Goal: Transaction & Acquisition: Purchase product/service

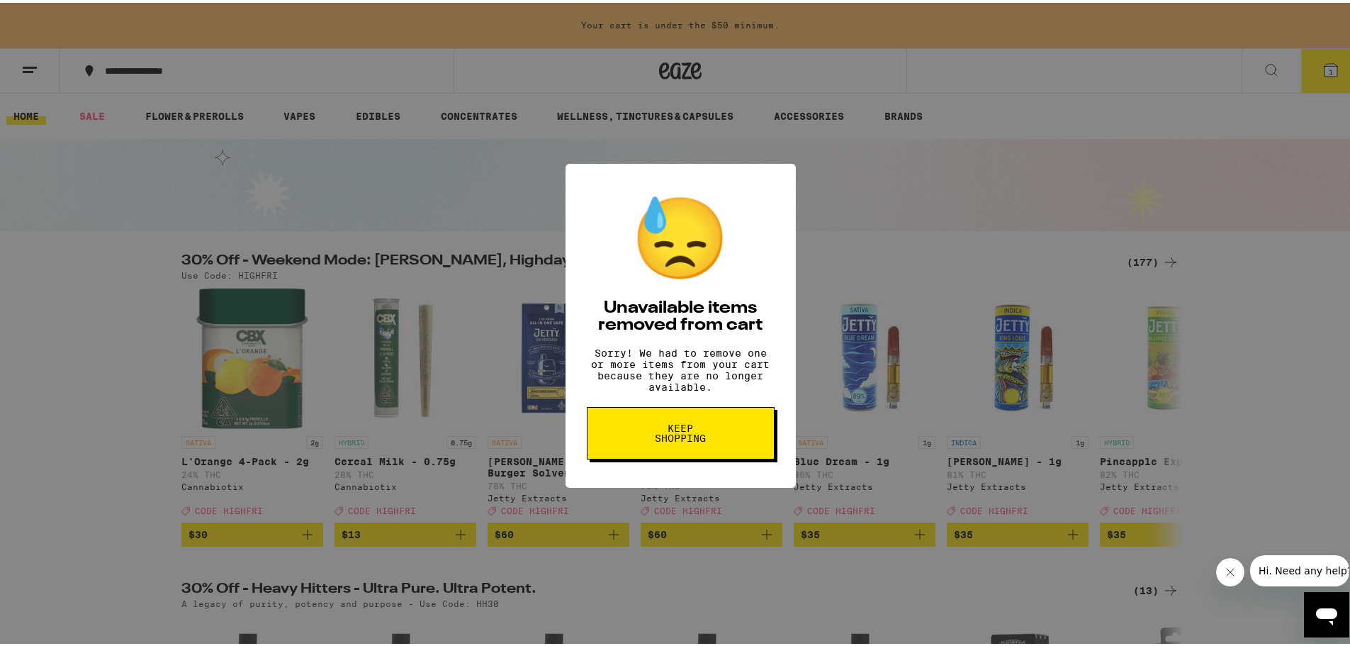
click at [651, 440] on span "Keep Shopping" at bounding box center [680, 430] width 73 height 20
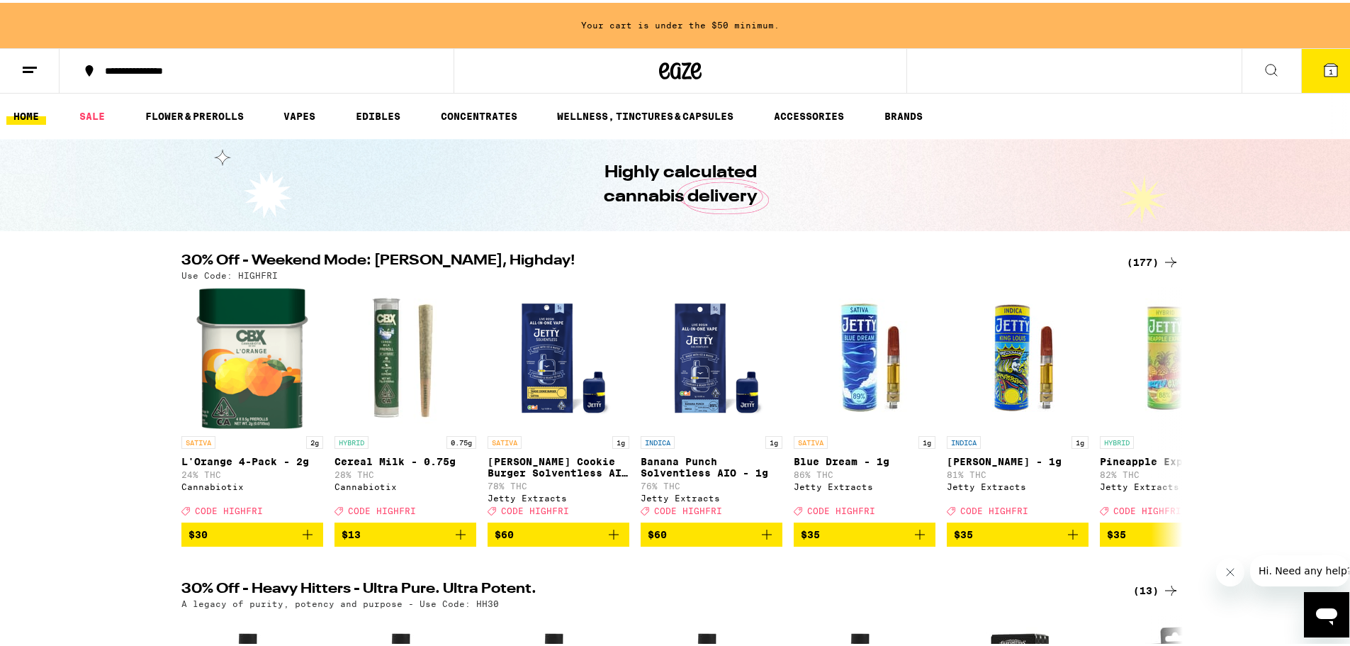
click at [1329, 68] on span "1" at bounding box center [1331, 69] width 4 height 9
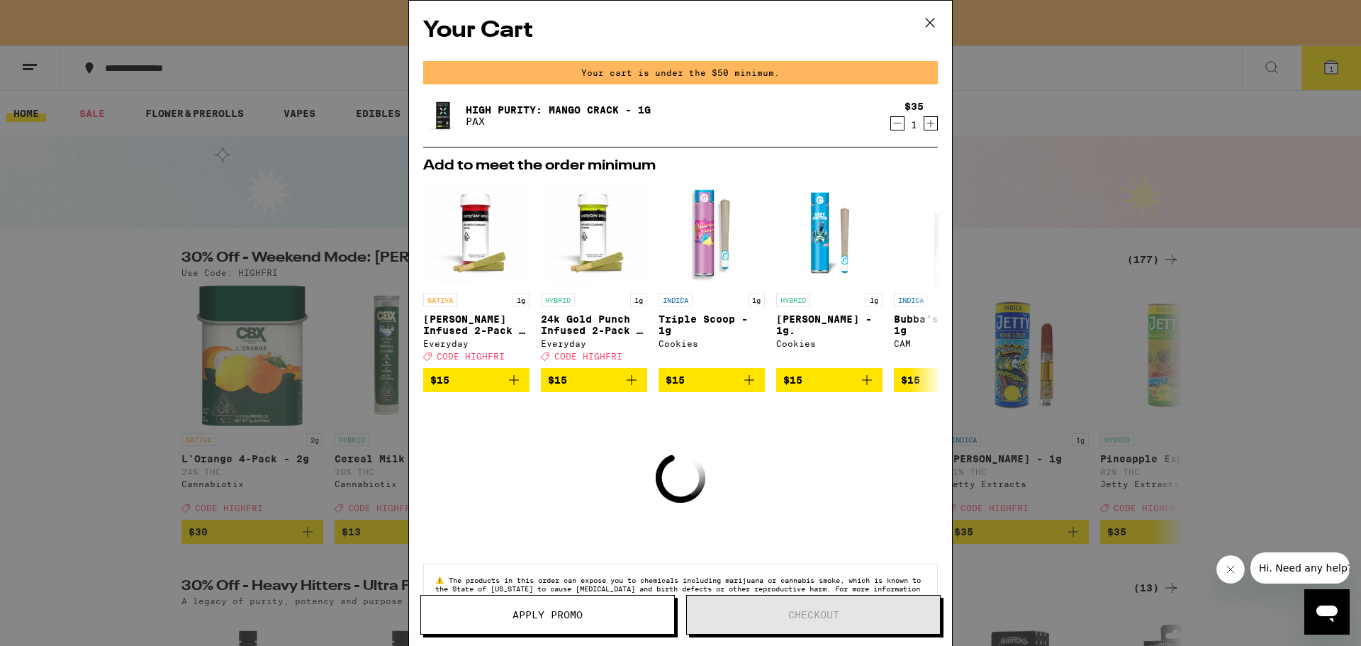
click at [891, 118] on icon "Decrement" at bounding box center [897, 123] width 13 height 17
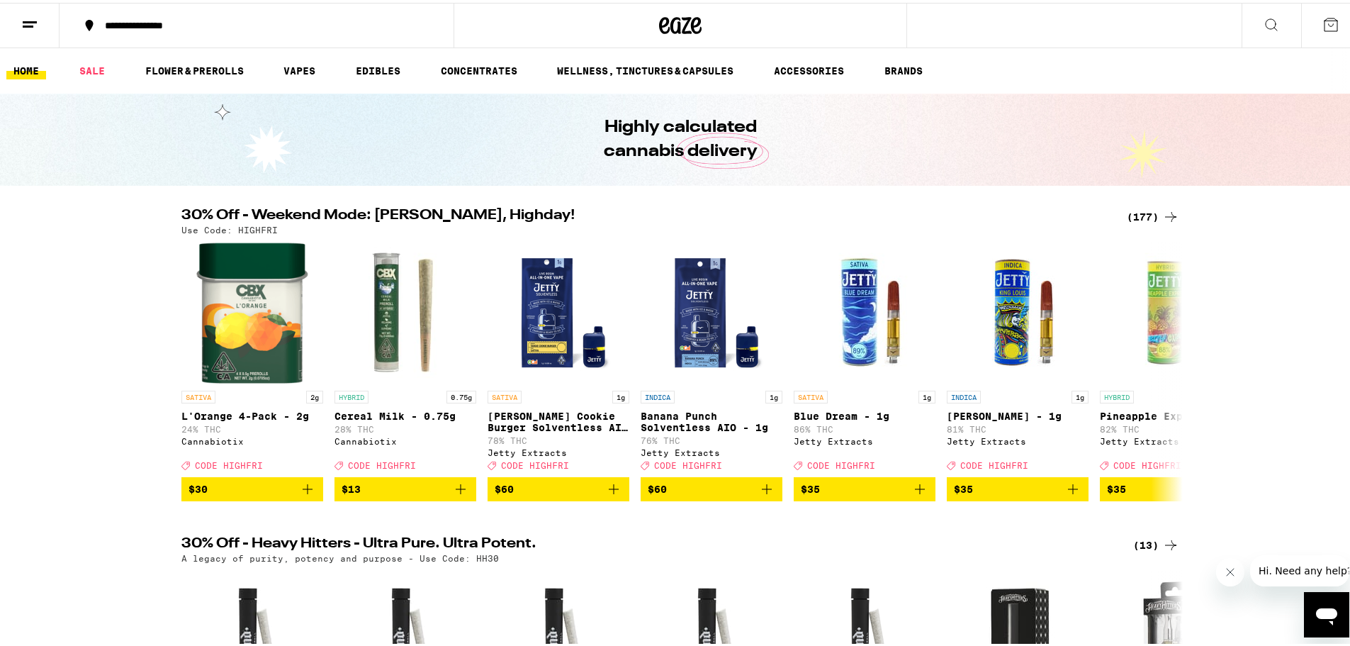
click at [1138, 215] on div "(177)" at bounding box center [1153, 214] width 52 height 17
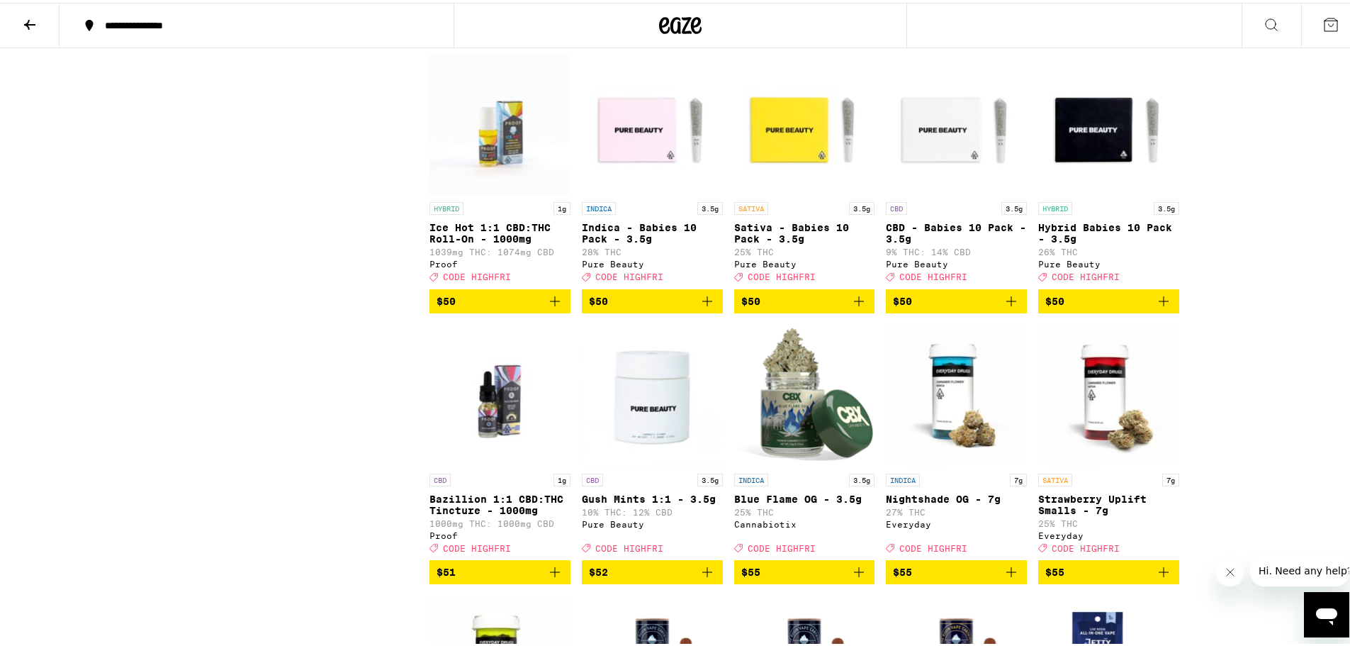
scroll to position [8577, 0]
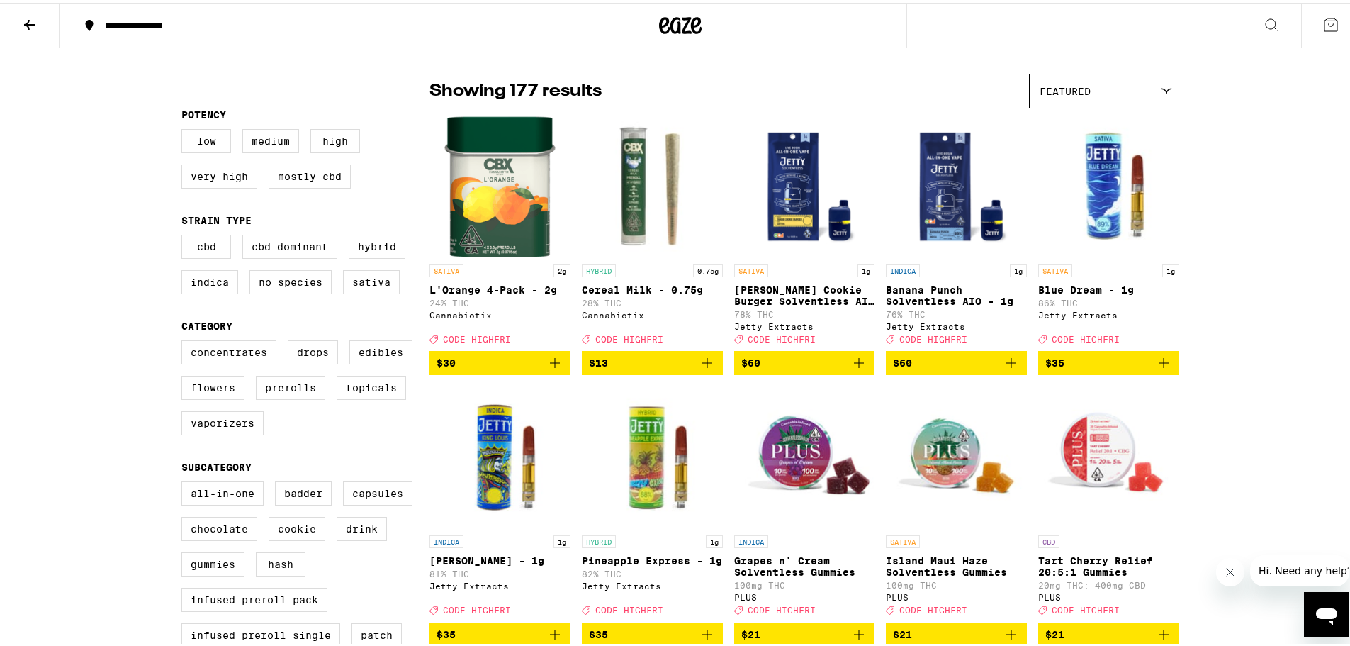
scroll to position [354, 0]
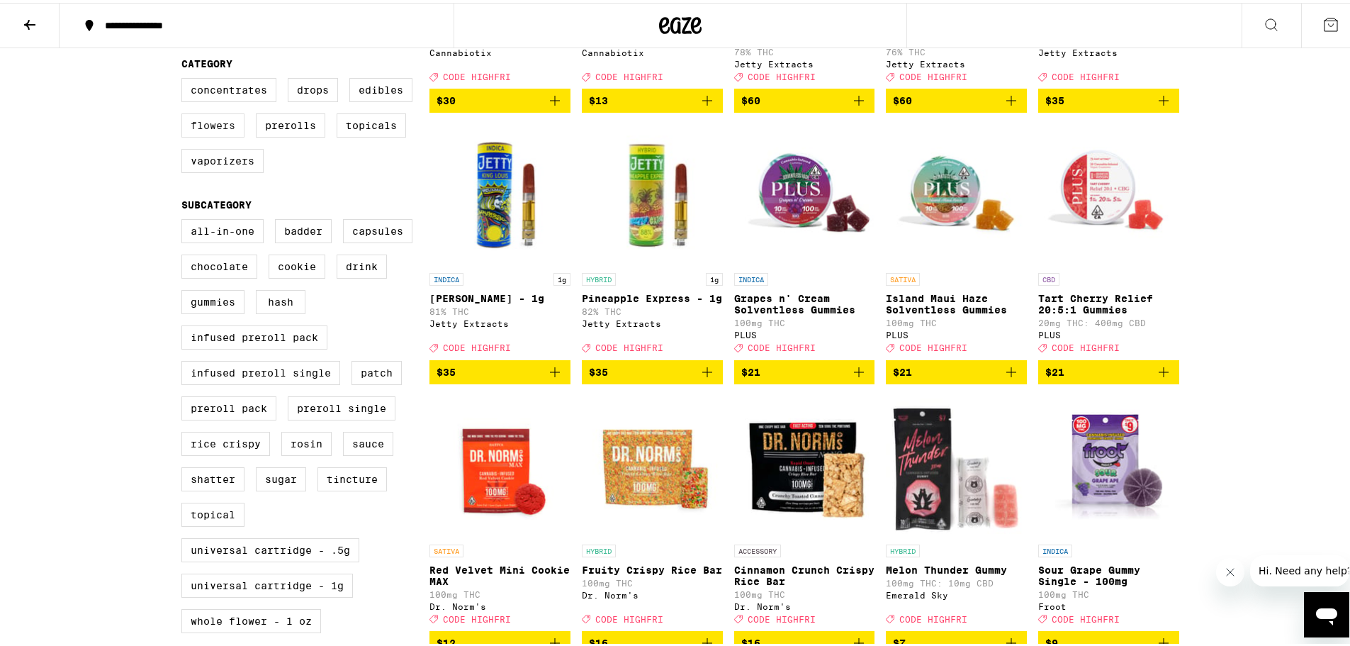
click at [225, 135] on label "Flowers" at bounding box center [212, 123] width 63 height 24
click at [185, 78] on input "Flowers" at bounding box center [184, 77] width 1 height 1
checkbox input "true"
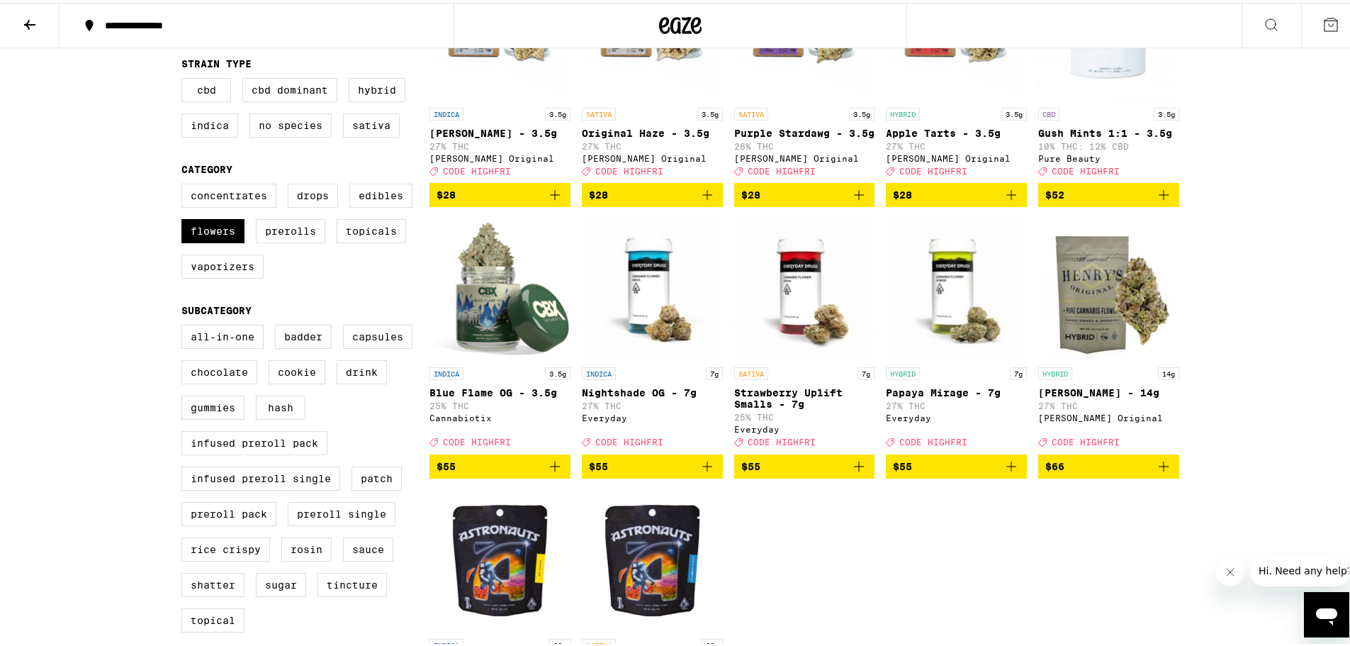
scroll to position [284, 0]
